Goal: Transaction & Acquisition: Purchase product/service

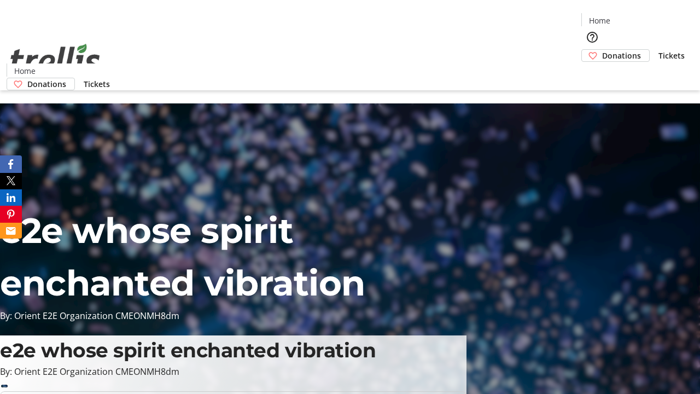
click at [602, 50] on span "Donations" at bounding box center [621, 55] width 39 height 11
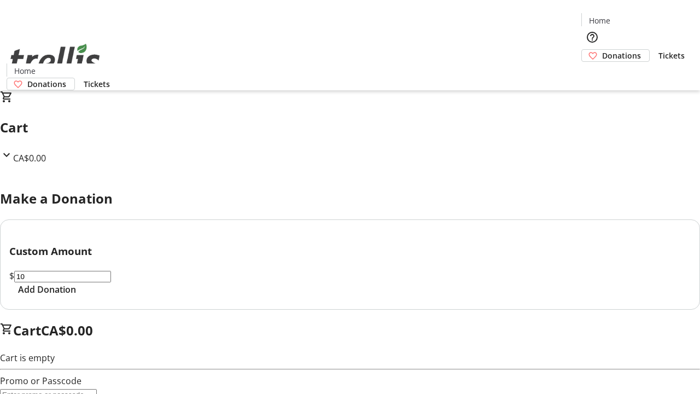
click at [76, 296] on span "Add Donation" at bounding box center [47, 289] width 58 height 13
select select "CA"
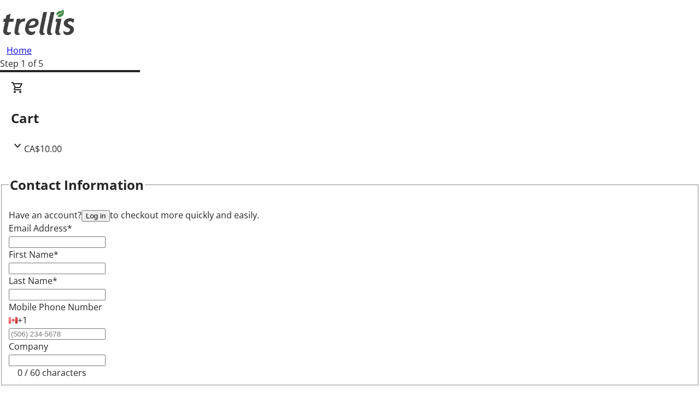
click at [110, 210] on button "Log in" at bounding box center [95, 215] width 28 height 11
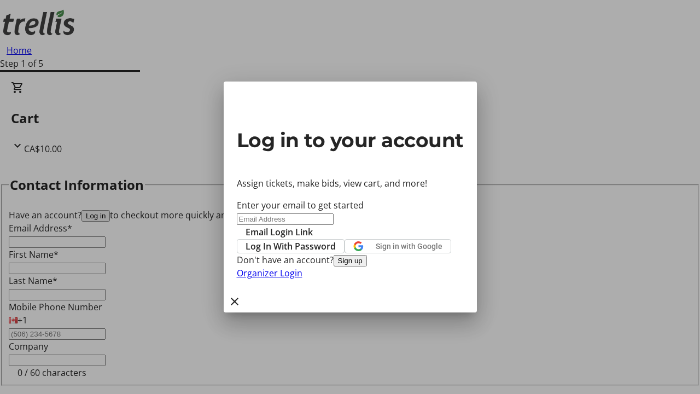
click at [367, 266] on button "Sign up" at bounding box center [350, 260] width 33 height 11
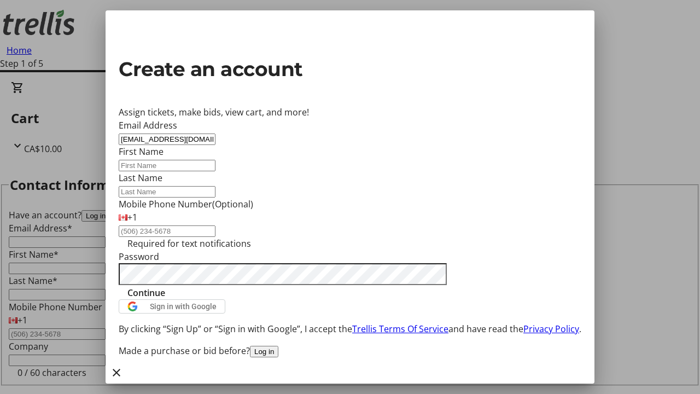
type input "[EMAIL_ADDRESS][DOMAIN_NAME]"
type input "[PERSON_NAME]"
click at [165, 299] on span "Continue" at bounding box center [146, 292] width 38 height 13
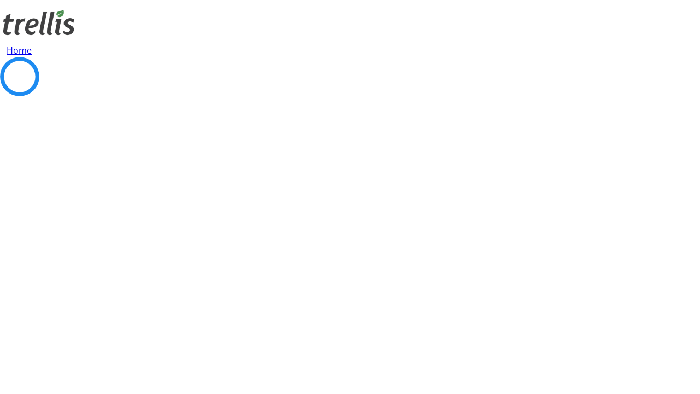
select select "CA"
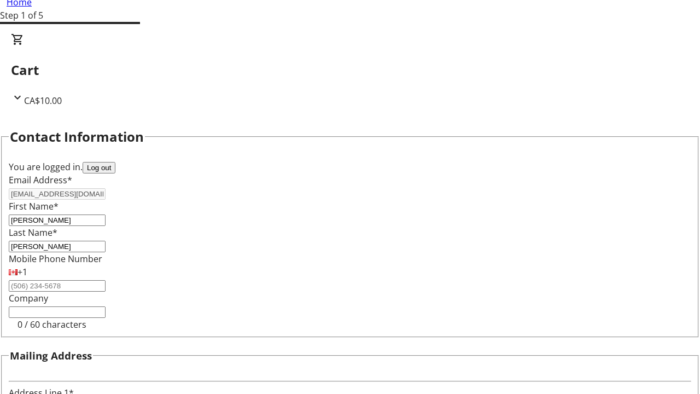
type input "[STREET_ADDRESS][PERSON_NAME]"
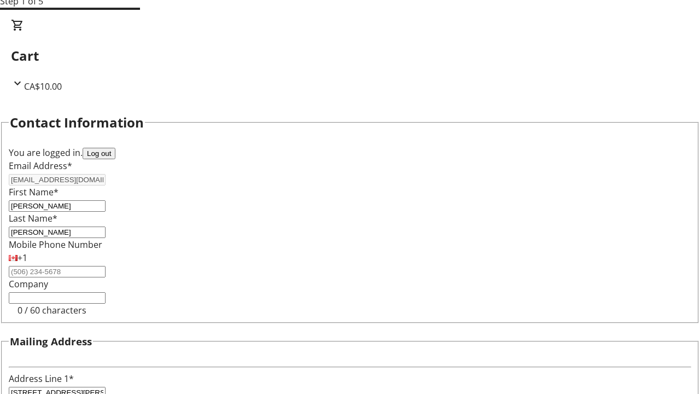
type input "Kelowna"
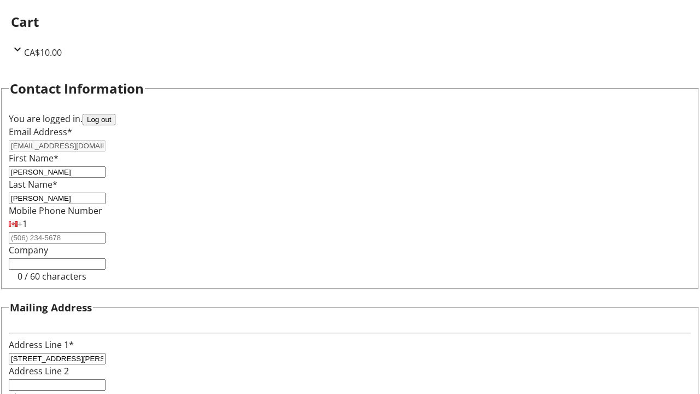
select select "BC"
type input "Kelowna"
type input "V1Y 0C2"
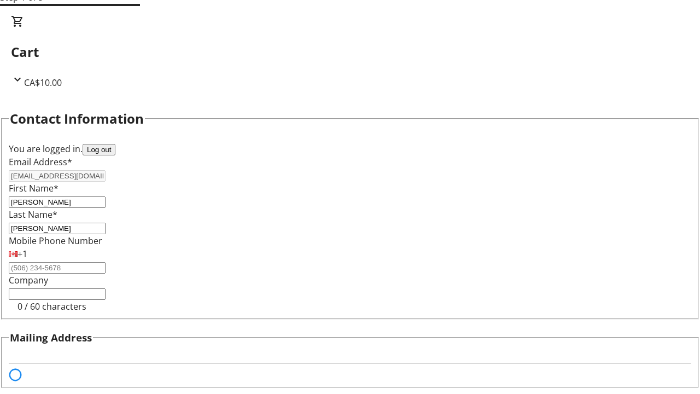
select select "BC"
select select "CA"
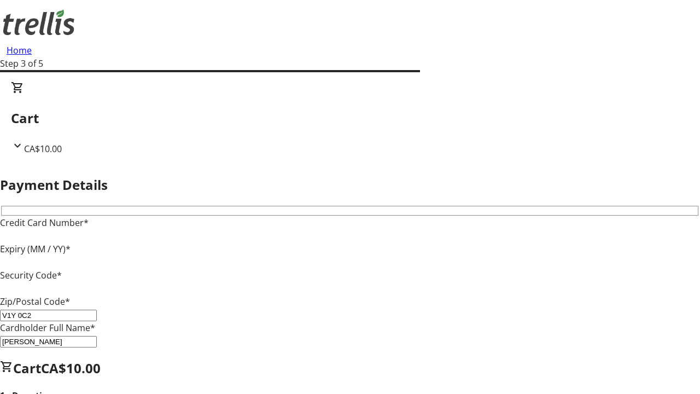
type input "V1Y 0C2"
